Goal: Information Seeking & Learning: Learn about a topic

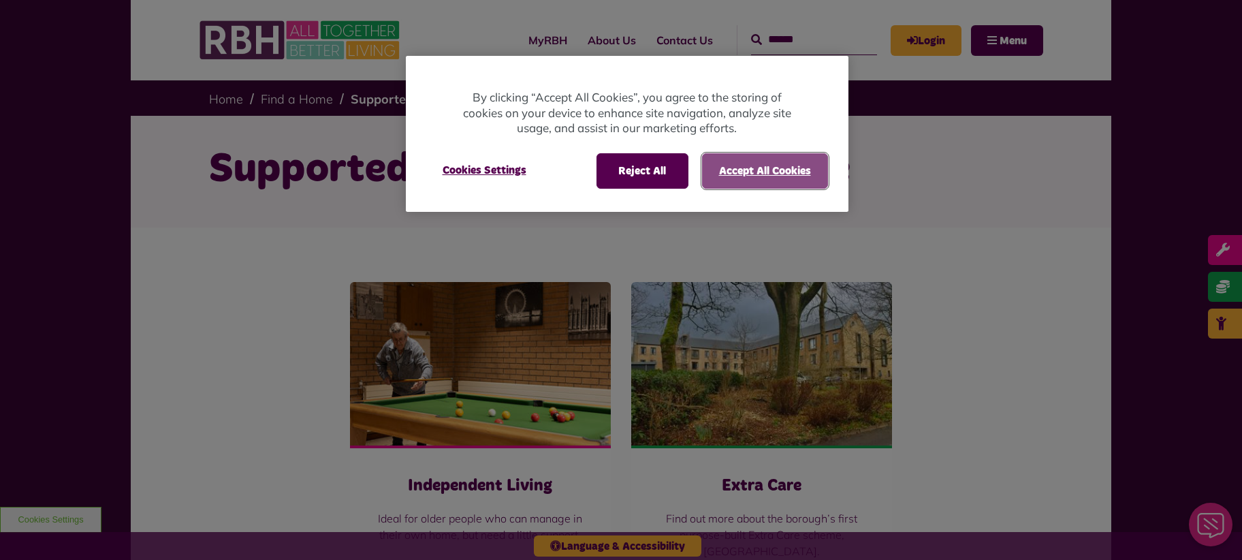
click at [775, 169] on button "Accept All Cookies" at bounding box center [765, 170] width 126 height 35
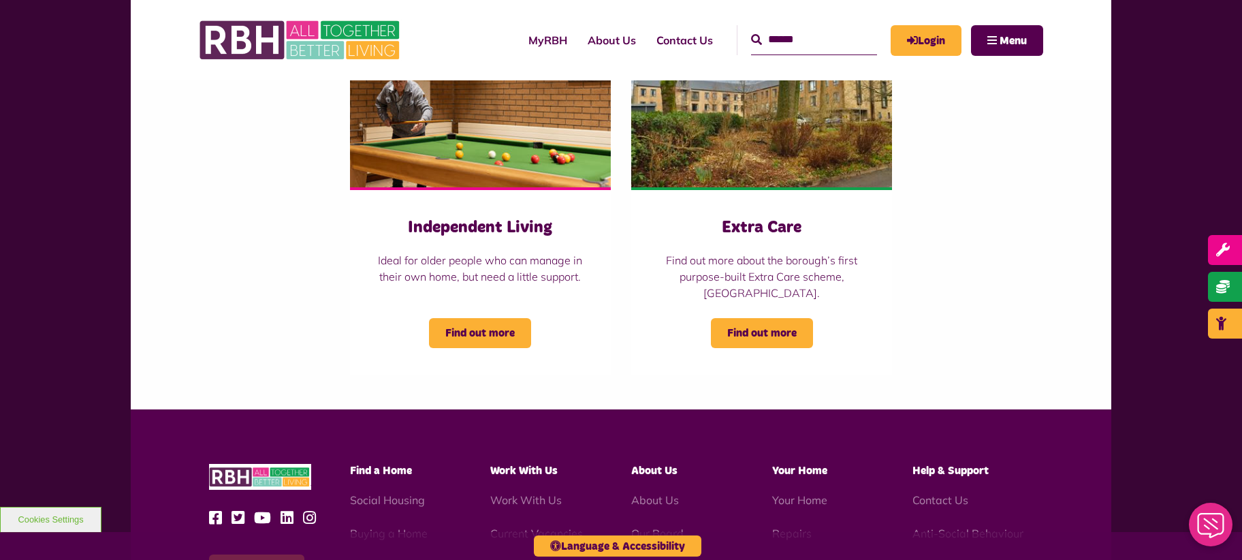
scroll to position [272, 0]
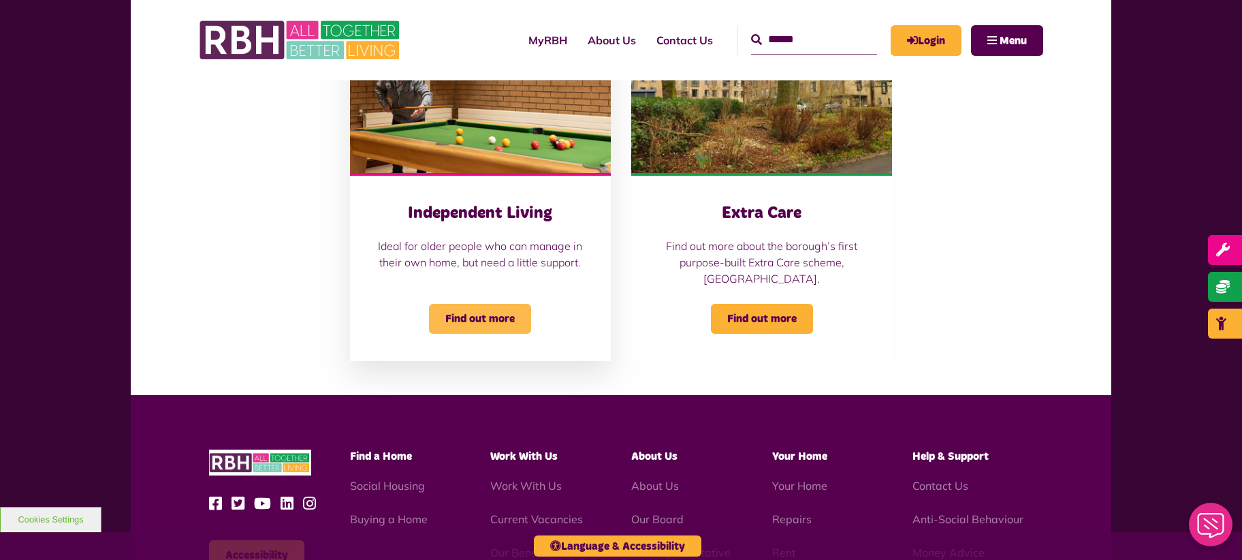
click at [476, 314] on span "Find out more" at bounding box center [480, 319] width 102 height 30
